Goal: Find specific page/section

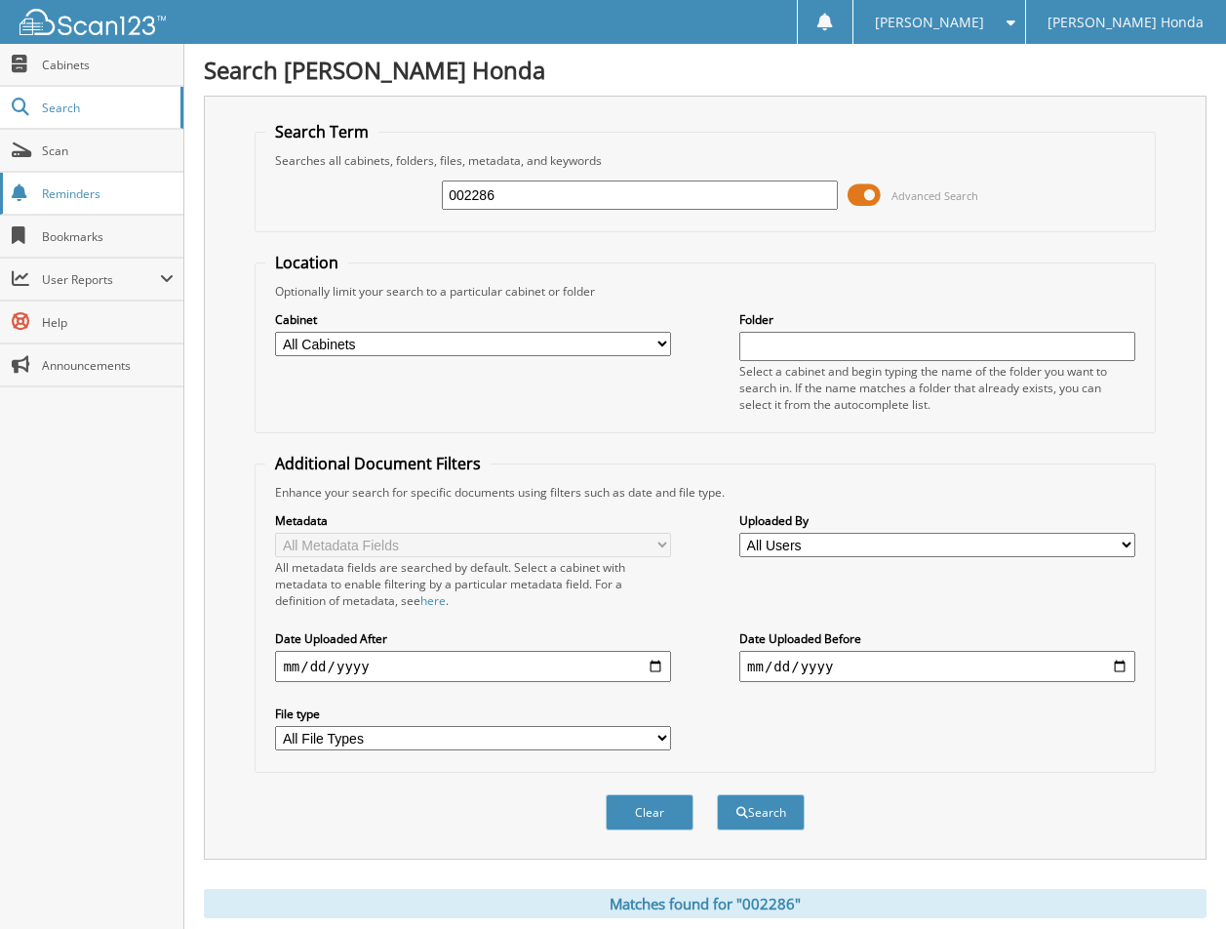
drag, startPoint x: 602, startPoint y: 207, endPoint x: 143, endPoint y: 232, distance: 459.1
type input "6087443"
click at [717, 794] on button "Search" at bounding box center [761, 812] width 88 height 36
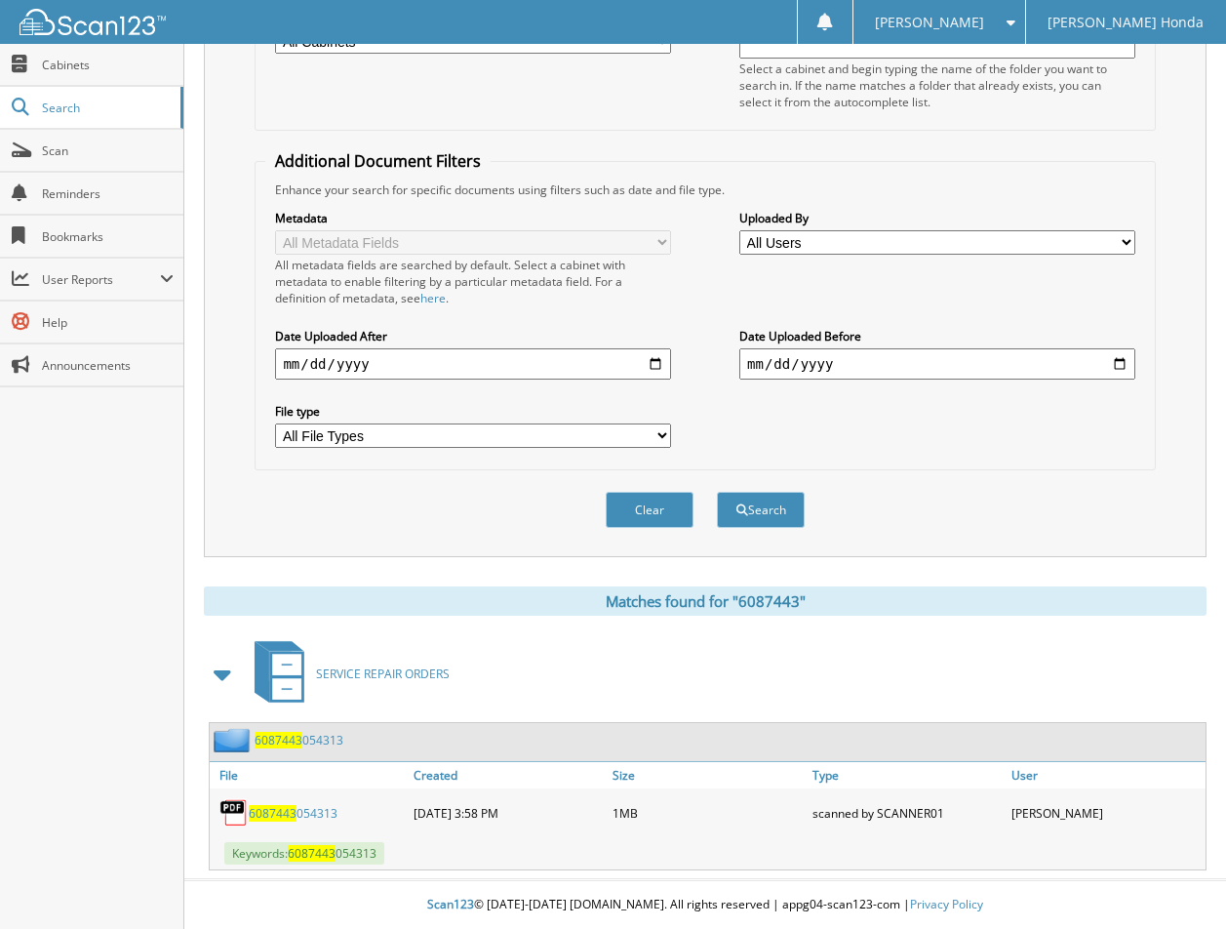
click at [321, 807] on link "6087443 054313" at bounding box center [293, 813] width 89 height 17
